Goal: Task Accomplishment & Management: Manage account settings

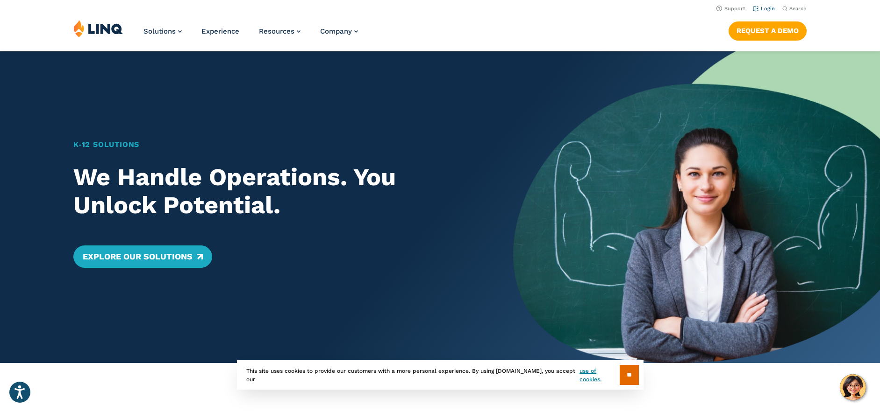
click at [766, 10] on link "Login" at bounding box center [764, 9] width 22 height 6
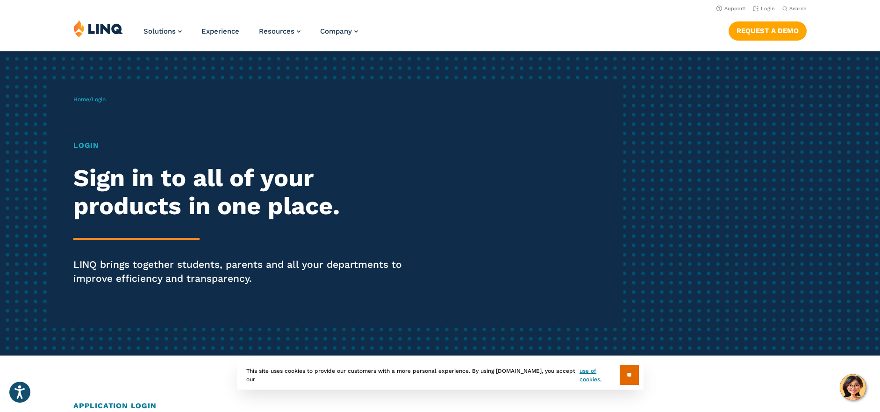
click at [86, 151] on h1 "Login" at bounding box center [242, 145] width 339 height 11
click at [82, 98] on link "Home" at bounding box center [81, 99] width 16 height 7
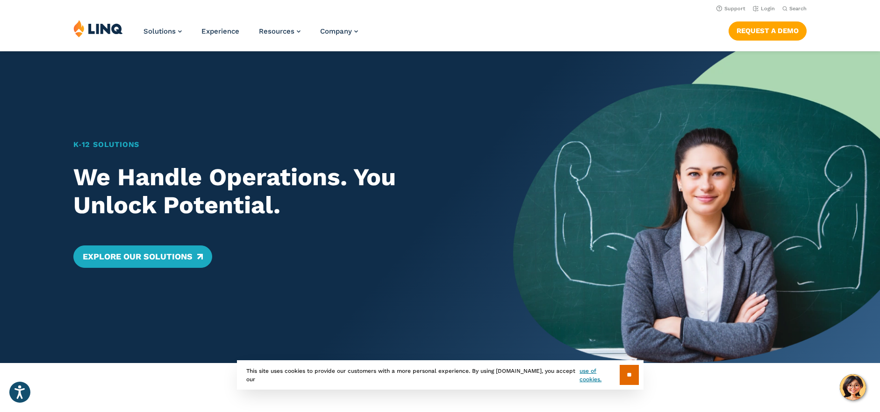
click at [626, 381] on input "**" at bounding box center [628, 375] width 19 height 20
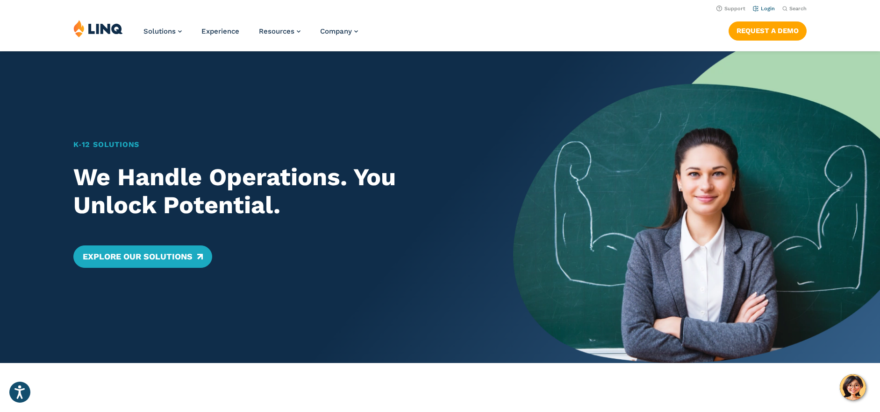
click at [768, 6] on link "Login" at bounding box center [764, 9] width 22 height 6
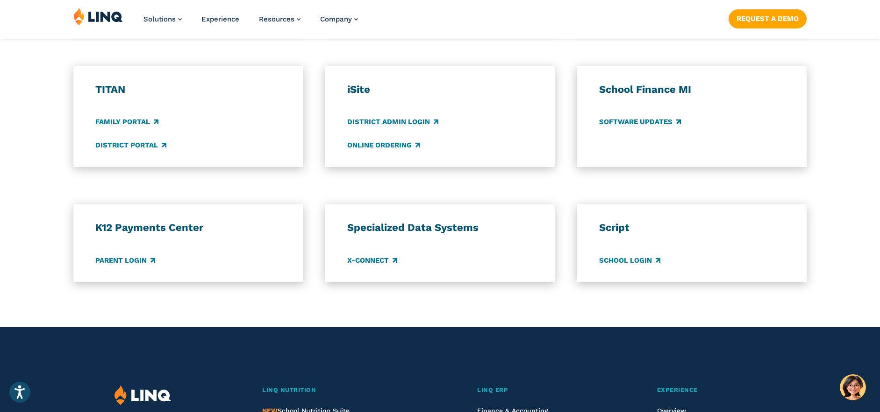
scroll to position [682, 0]
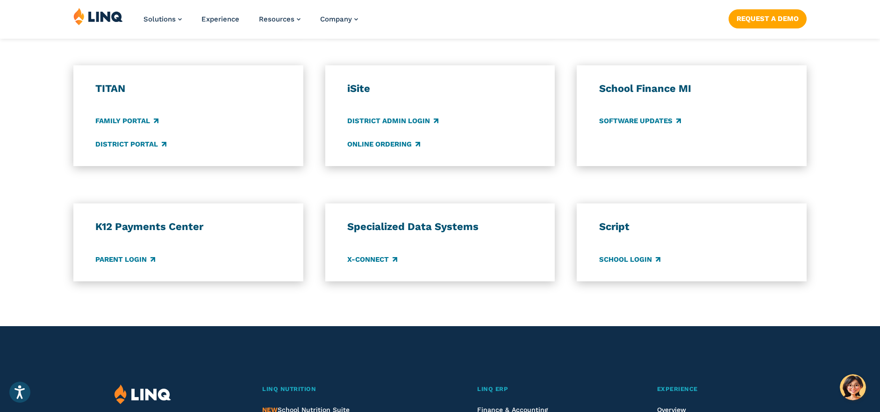
drag, startPoint x: 136, startPoint y: 255, endPoint x: 156, endPoint y: 254, distance: 20.1
click at [137, 255] on link "Parent Login" at bounding box center [125, 260] width 60 height 10
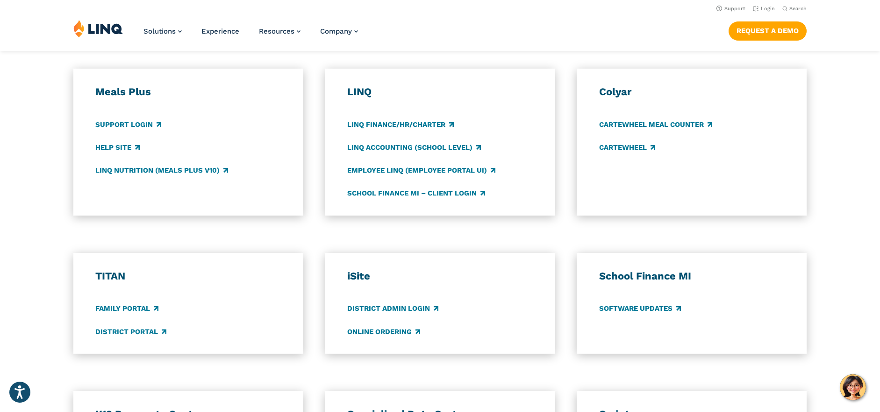
scroll to position [494, 0]
